Goal: Communication & Community: Answer question/provide support

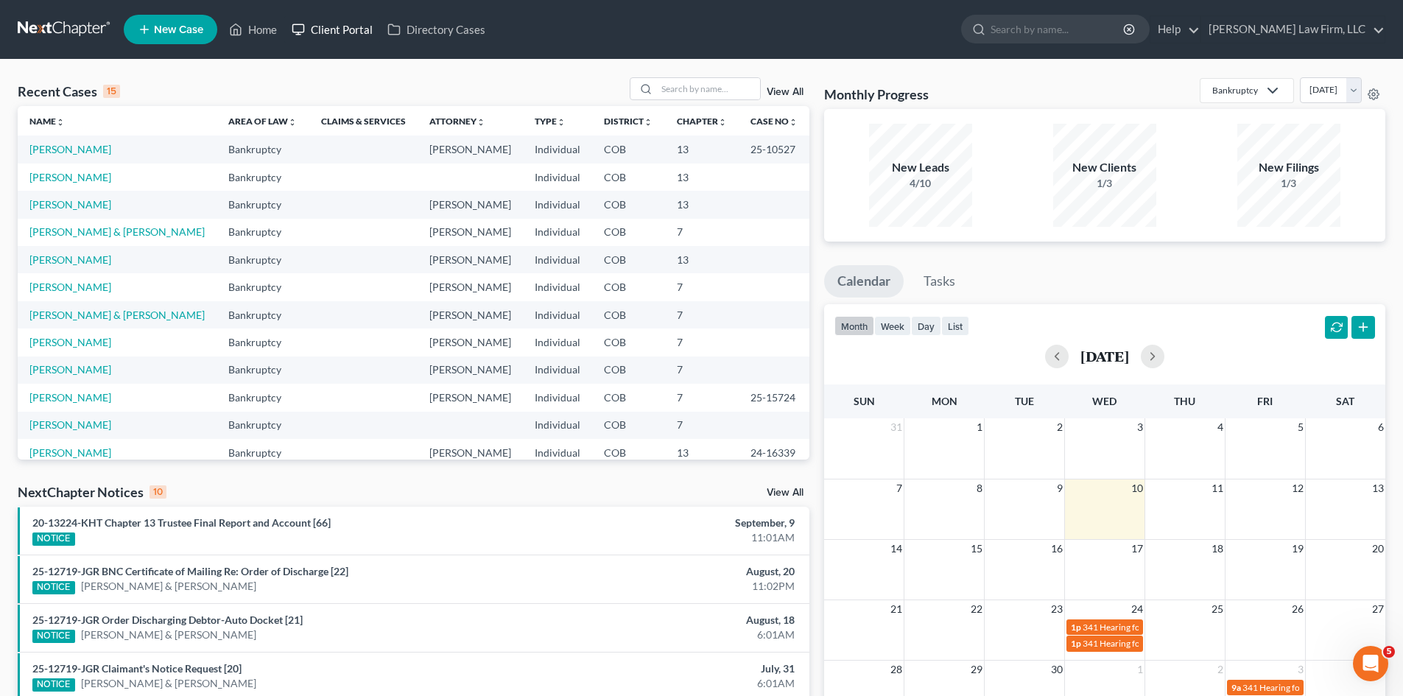
click at [331, 30] on link "Client Portal" at bounding box center [332, 29] width 96 height 27
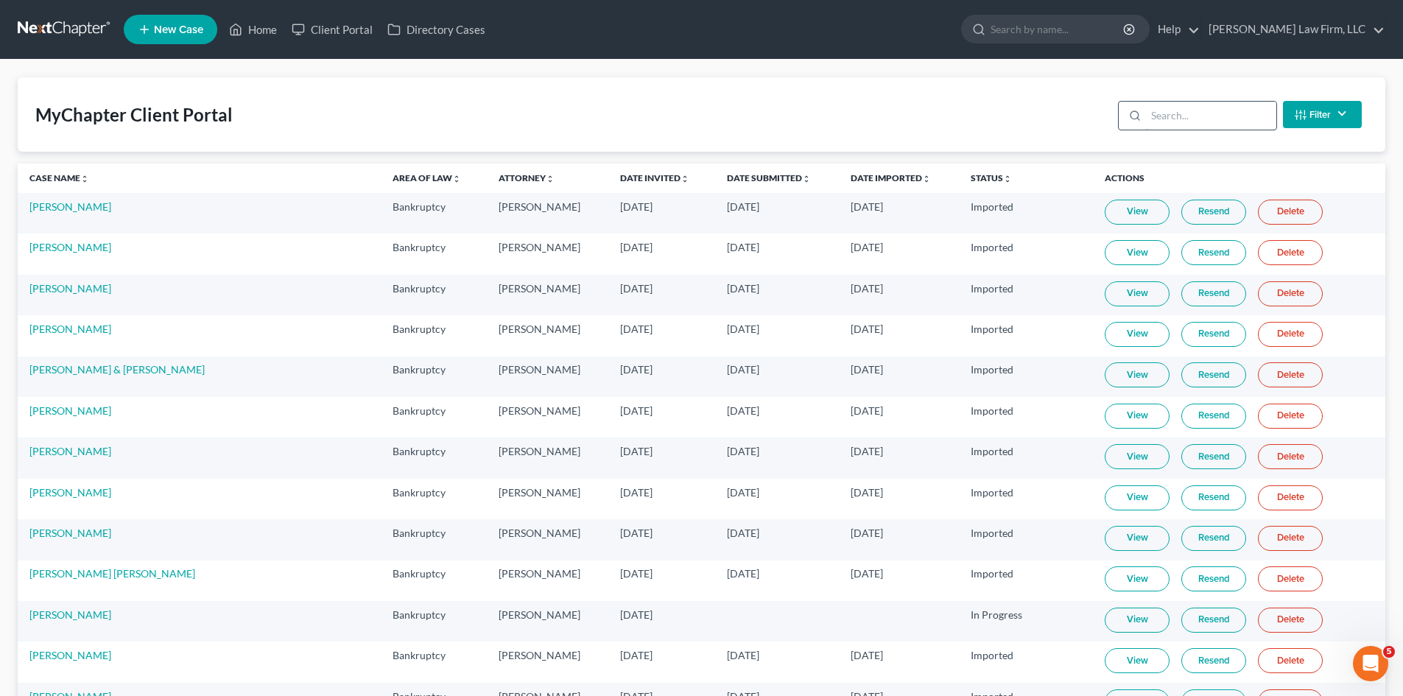
click at [1147, 110] on input "search" at bounding box center [1211, 116] width 130 height 28
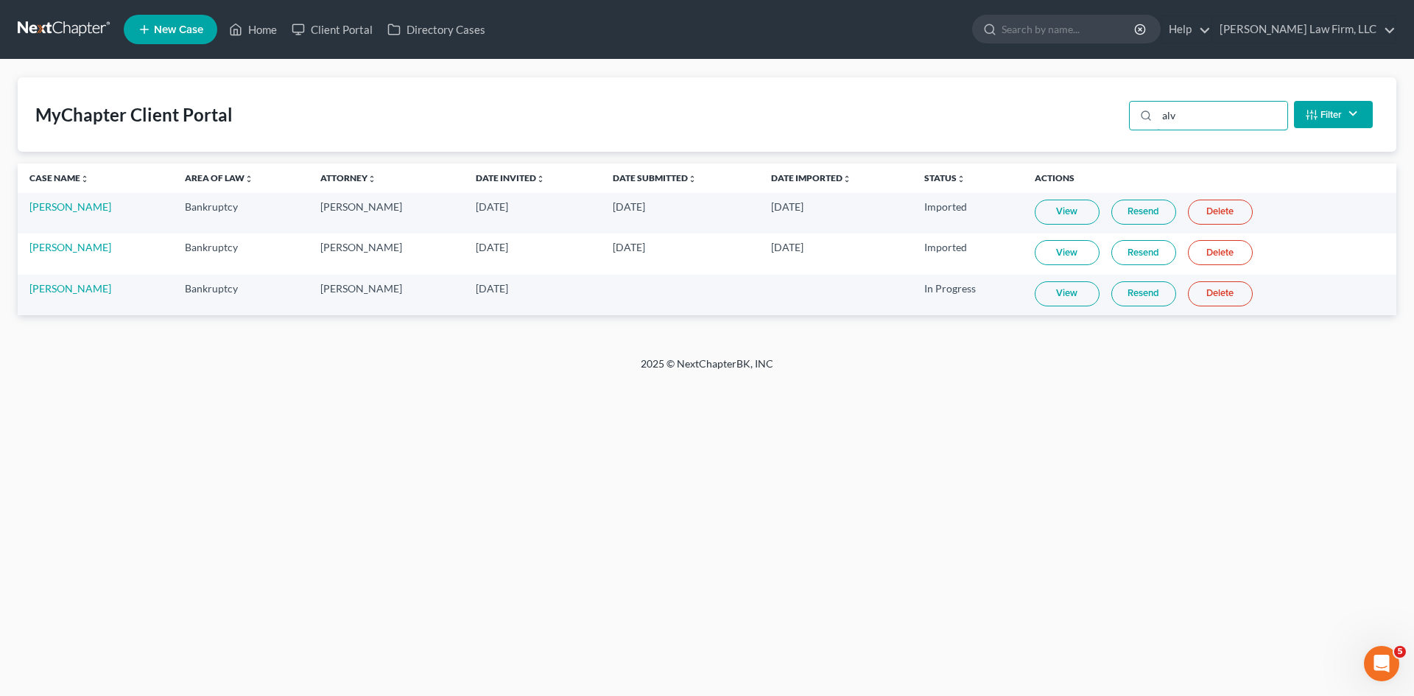
type input "alv"
click at [60, 296] on td "[PERSON_NAME]" at bounding box center [95, 295] width 155 height 40
click at [81, 289] on link "[PERSON_NAME]" at bounding box center [70, 288] width 82 height 13
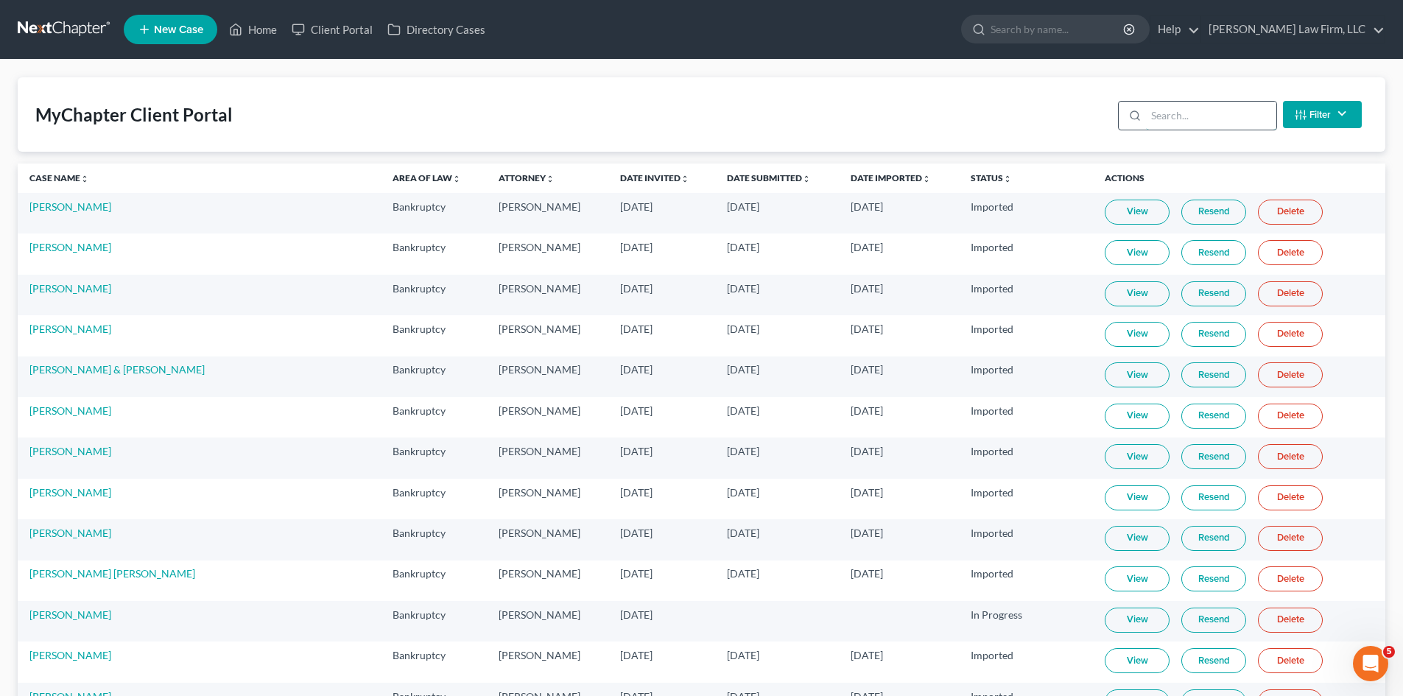
click at [1223, 117] on input "search" at bounding box center [1211, 116] width 130 height 28
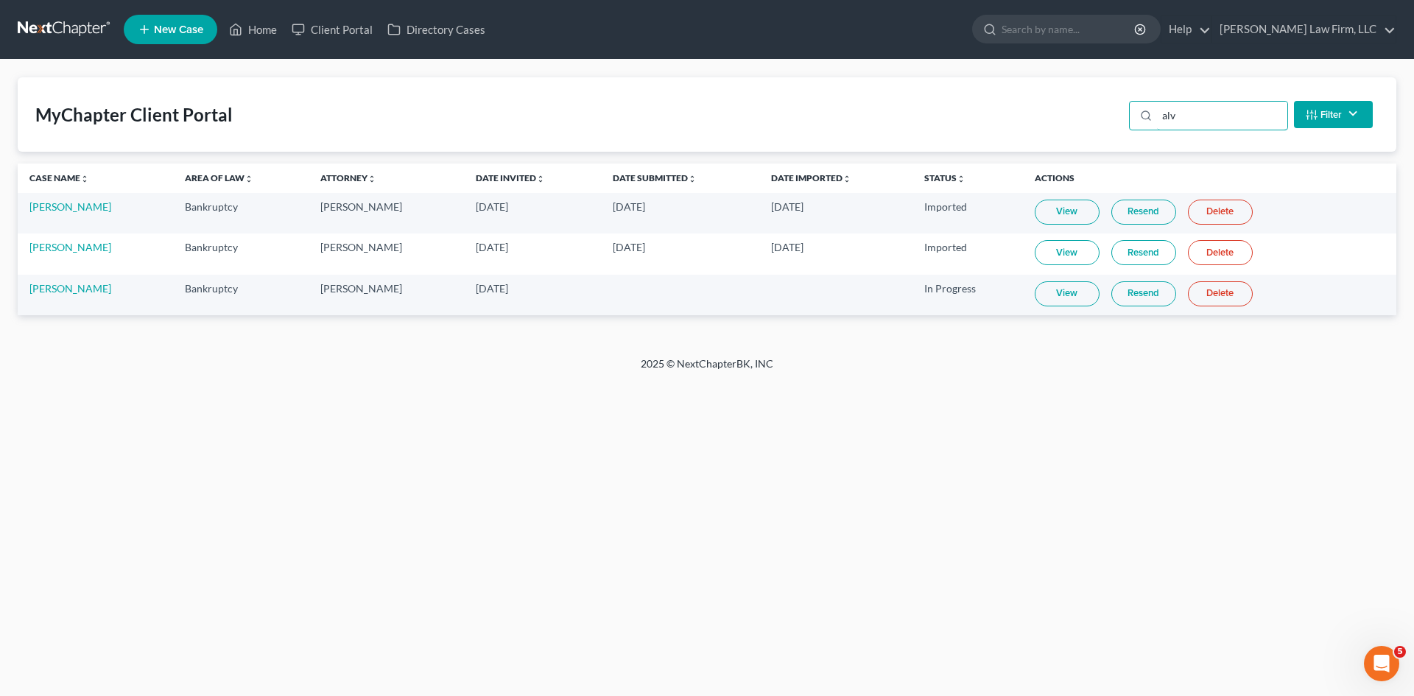
type input "alv"
click at [1053, 298] on link "View" at bounding box center [1066, 293] width 65 height 25
click at [1134, 288] on link "Resend" at bounding box center [1143, 293] width 65 height 25
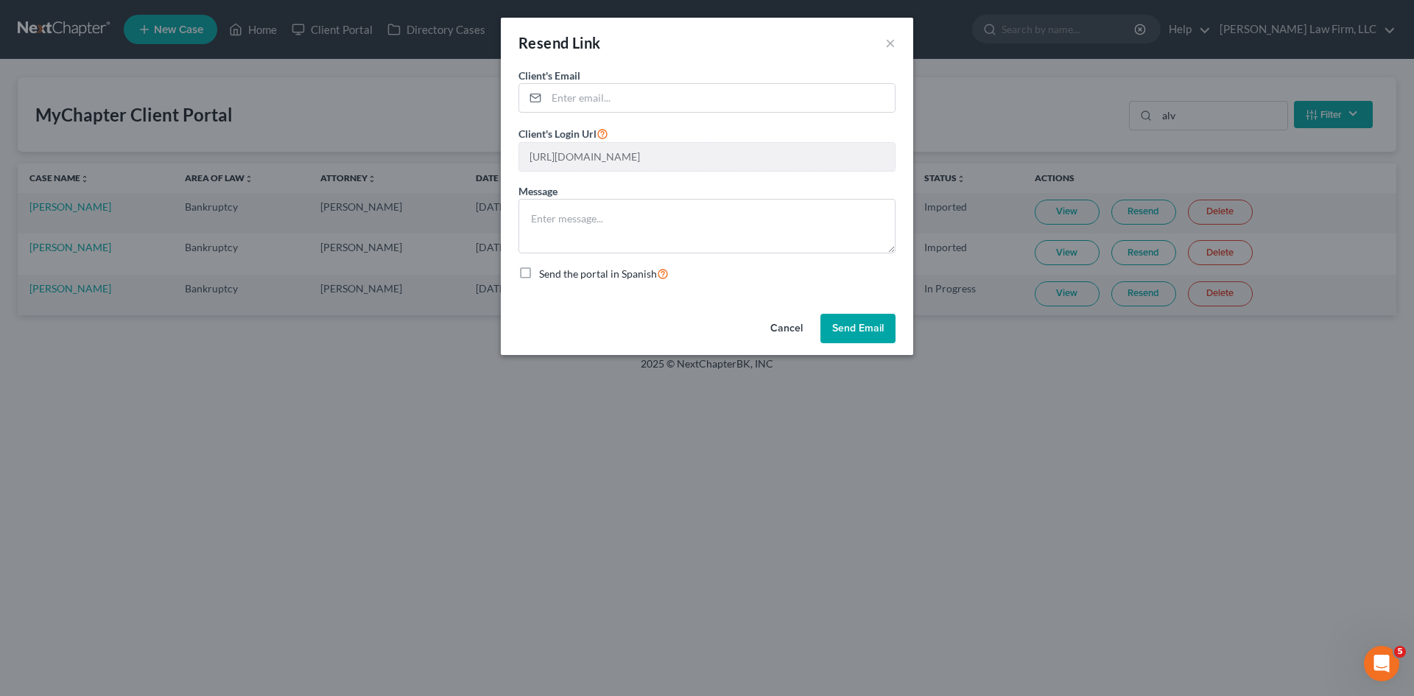
drag, startPoint x: 867, startPoint y: 329, endPoint x: 608, endPoint y: 281, distance: 263.0
click at [608, 284] on div "Resend Link × Client's Email * Client's Login Url [URL][DOMAIN_NAME] Message Se…" at bounding box center [707, 186] width 412 height 337
click at [608, 278] on span "Send the portal in Spanish" at bounding box center [598, 273] width 118 height 13
click at [554, 275] on input "Send the portal in Spanish" at bounding box center [550, 270] width 10 height 10
checkbox input "true"
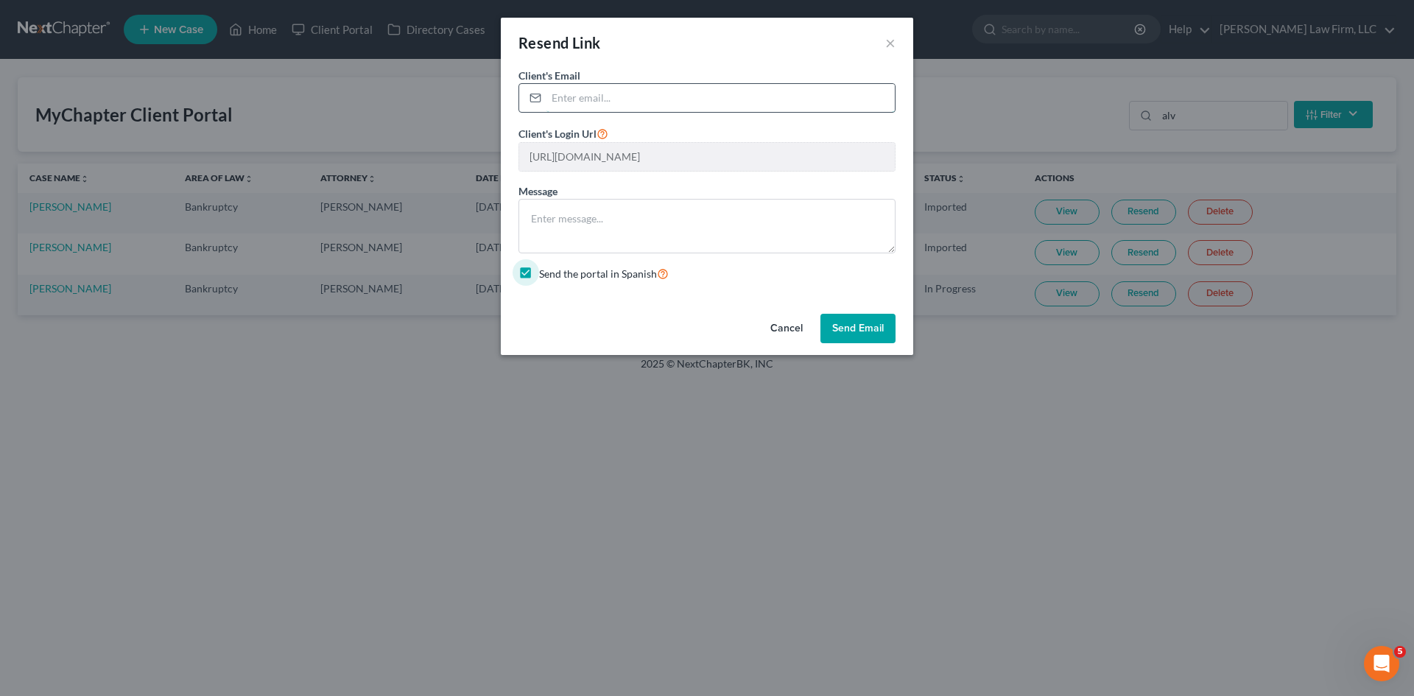
click at [615, 108] on input "email" at bounding box center [720, 98] width 348 height 28
paste input "[EMAIL_ADDRESS][DOMAIN_NAME]"
type input "[EMAIL_ADDRESS][DOMAIN_NAME]"
click at [778, 331] on button "Cancel" at bounding box center [786, 328] width 56 height 29
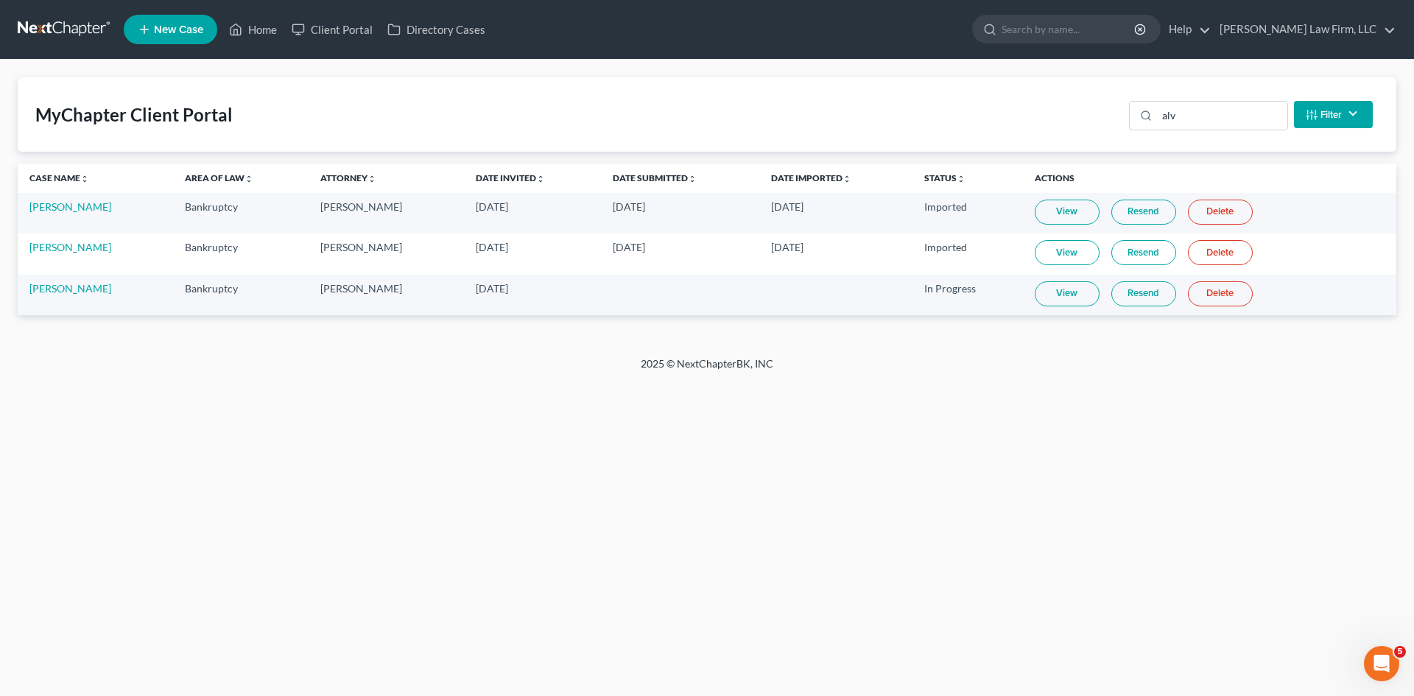
click at [1137, 296] on link "Resend" at bounding box center [1143, 293] width 65 height 25
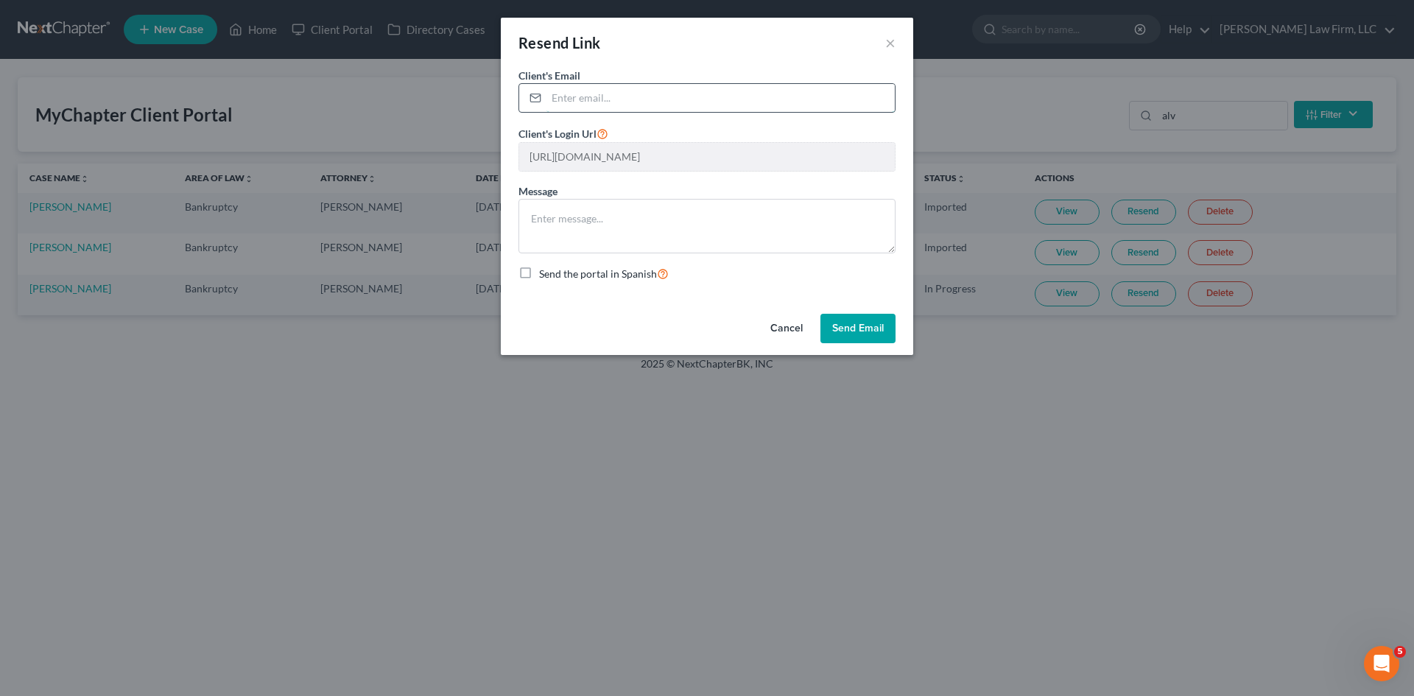
click at [719, 103] on input "email" at bounding box center [720, 98] width 348 height 28
paste input "[EMAIL_ADDRESS][DOMAIN_NAME]"
type input "[EMAIL_ADDRESS][DOMAIN_NAME]"
click at [553, 282] on div "Client's Email * [EMAIL_ADDRESS][DOMAIN_NAME] Client's Login Url [URL][DOMAIN_N…" at bounding box center [707, 188] width 412 height 240
click at [557, 273] on span "Send the portal in Spanish" at bounding box center [598, 273] width 118 height 13
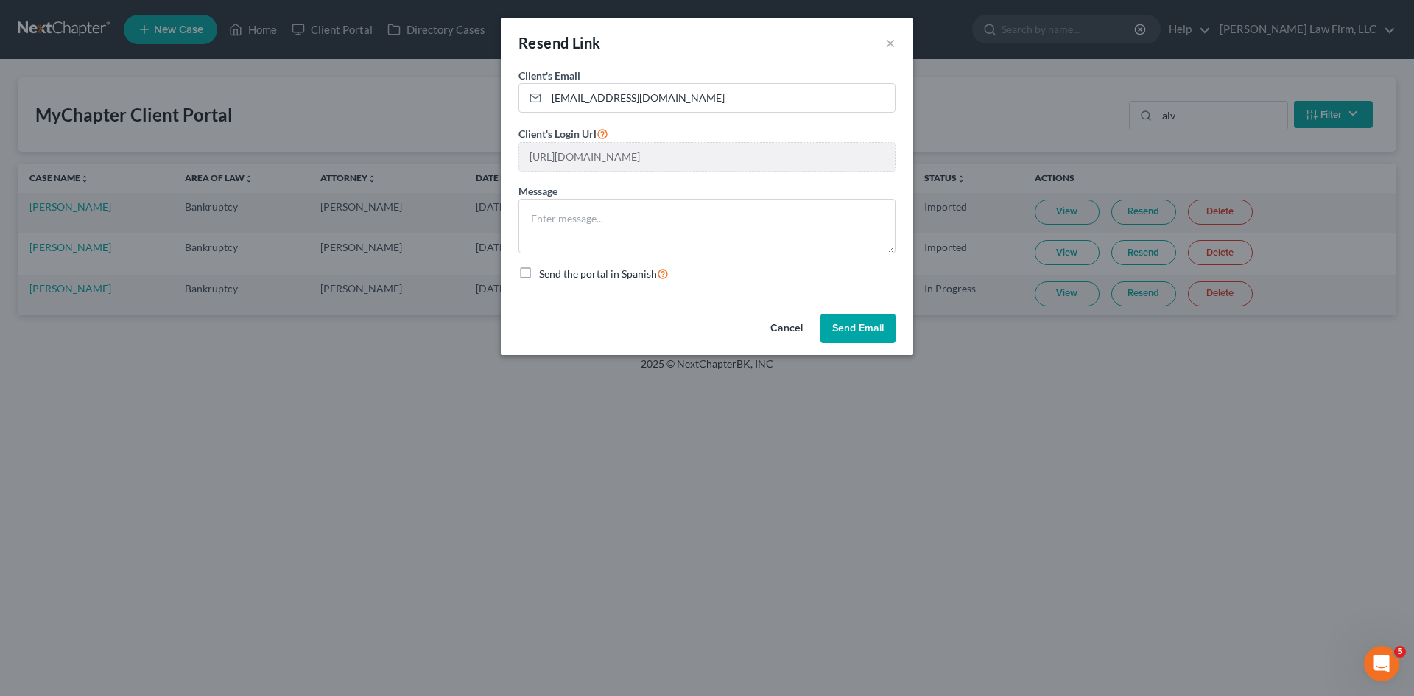
click at [554, 273] on input "Send the portal in Spanish" at bounding box center [550, 270] width 10 height 10
checkbox input "true"
click at [856, 334] on button "Send Email" at bounding box center [857, 328] width 75 height 29
